Goal: Task Accomplishment & Management: Use online tool/utility

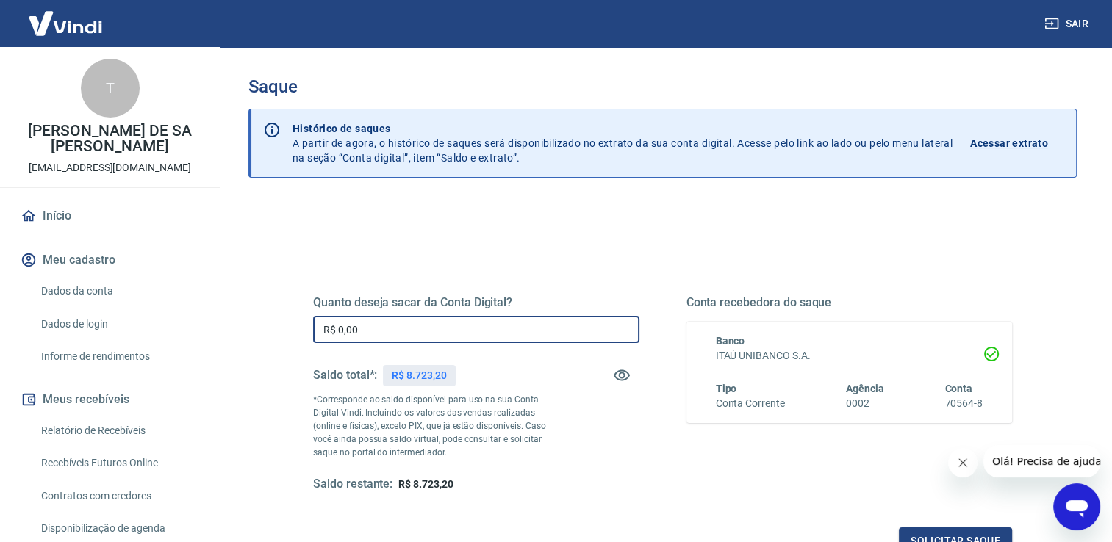
click at [476, 327] on input "R$ 0,00" at bounding box center [476, 329] width 326 height 27
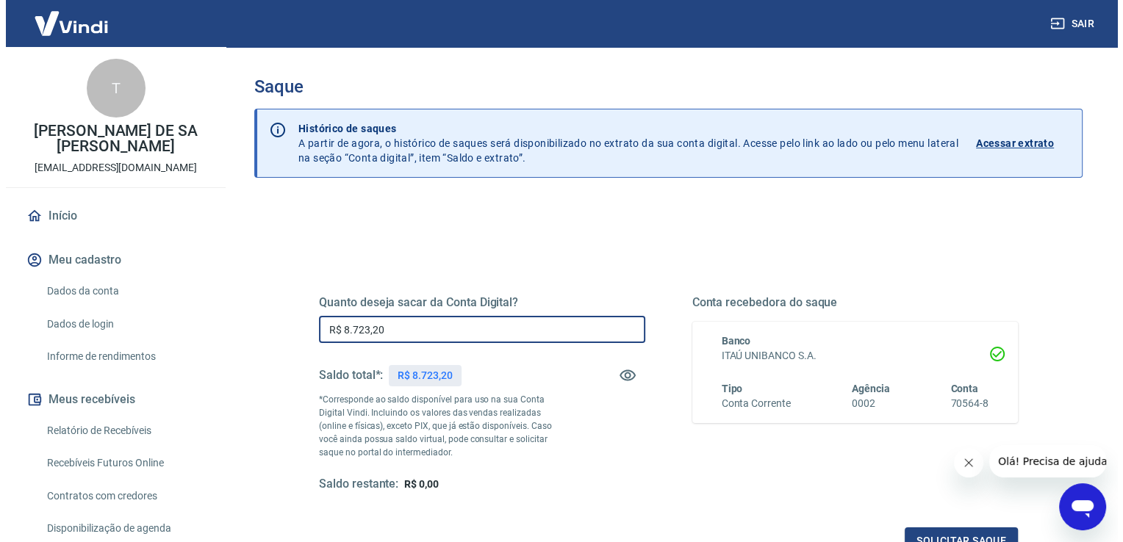
scroll to position [183, 0]
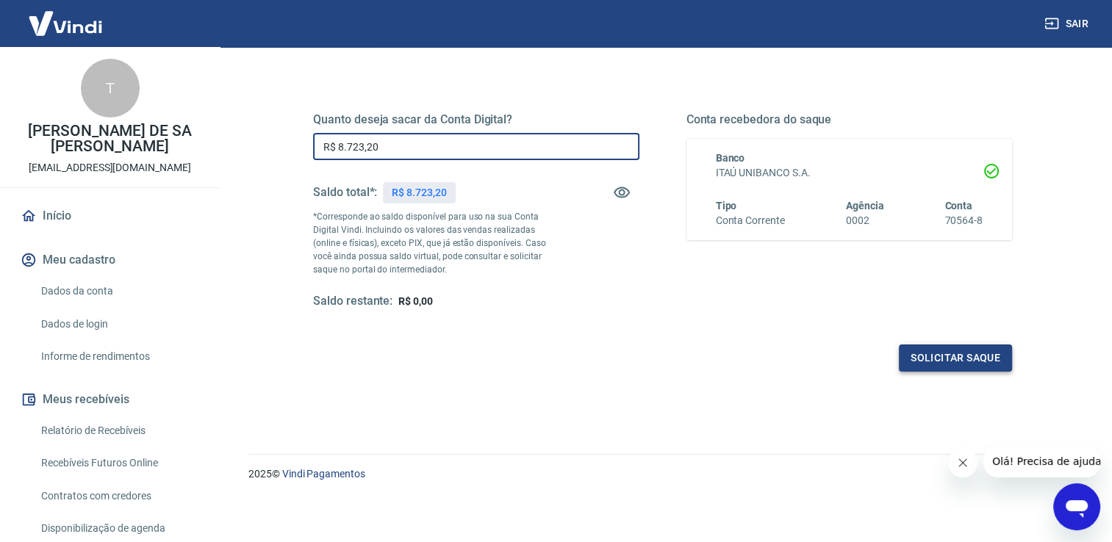
type input "R$ 8.723,20"
click at [964, 354] on button "Solicitar saque" at bounding box center [955, 358] width 113 height 27
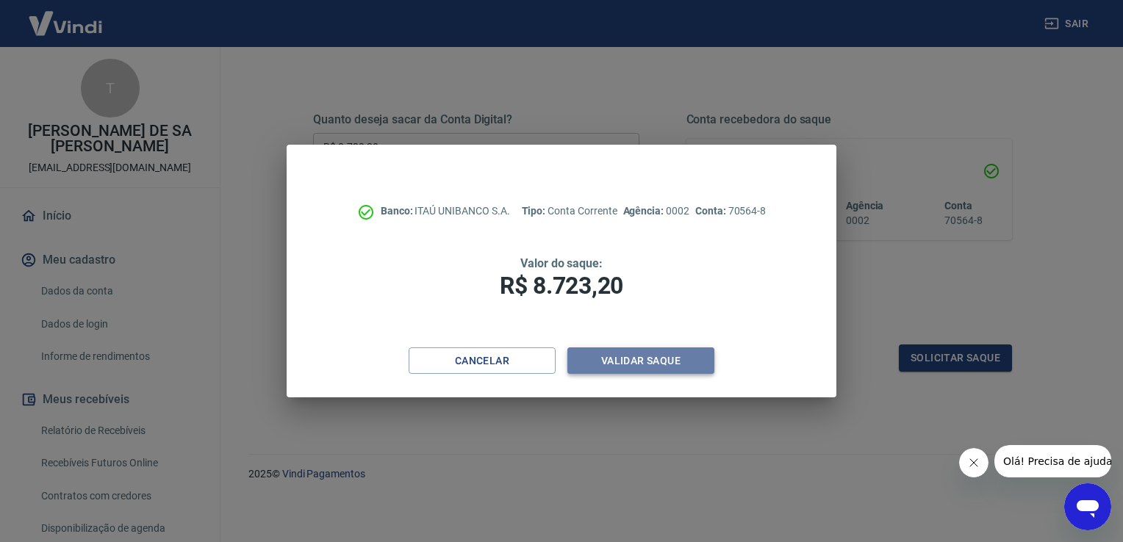
click at [632, 353] on button "Validar saque" at bounding box center [640, 361] width 147 height 27
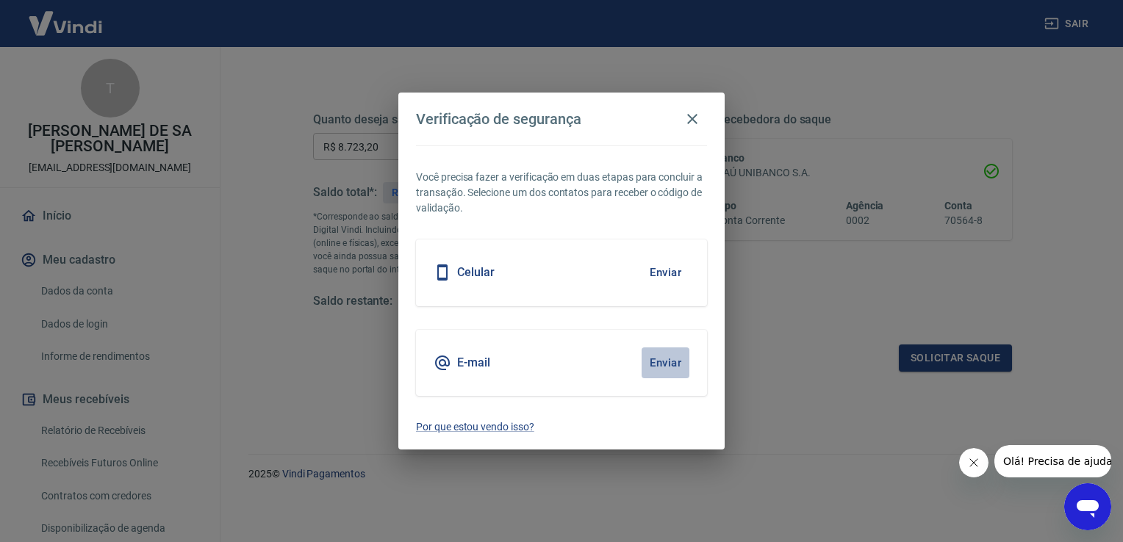
click at [659, 365] on button "Enviar" at bounding box center [666, 363] width 48 height 31
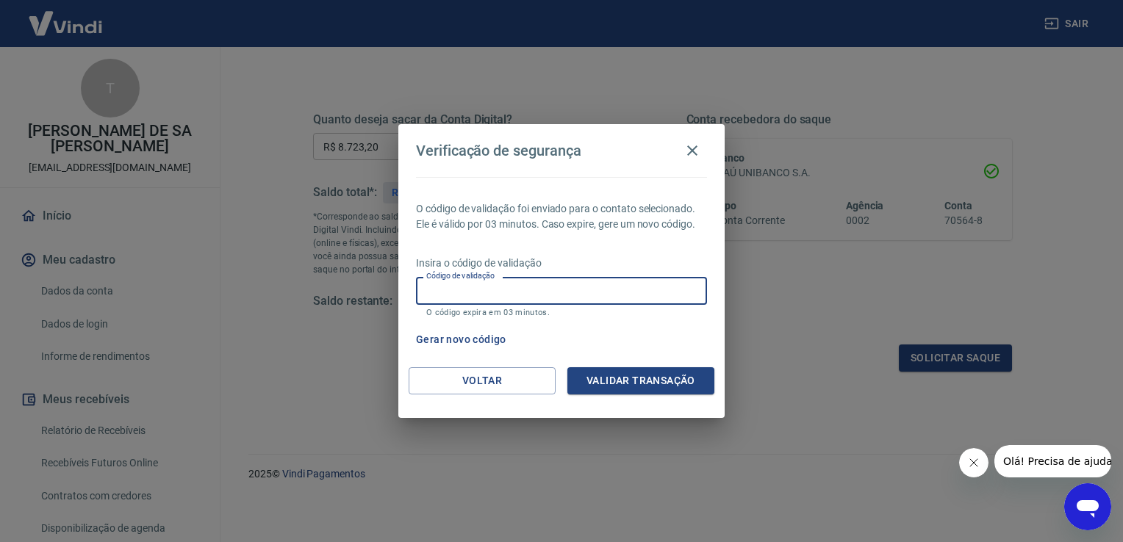
click at [664, 285] on input "Código de validação" at bounding box center [561, 290] width 291 height 27
type input "901612"
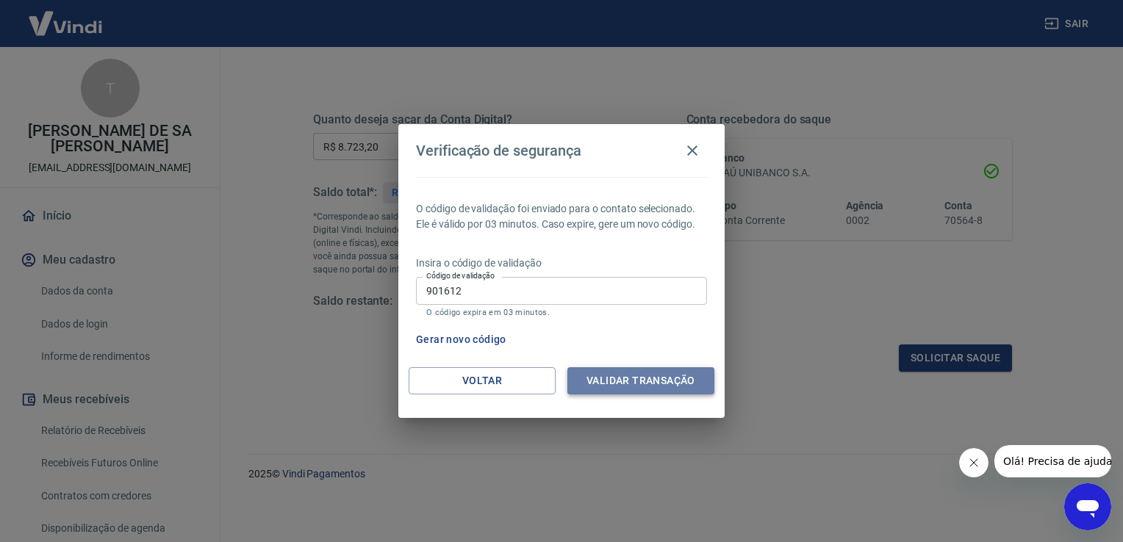
click at [670, 381] on button "Validar transação" at bounding box center [640, 380] width 147 height 27
